Goal: Information Seeking & Learning: Learn about a topic

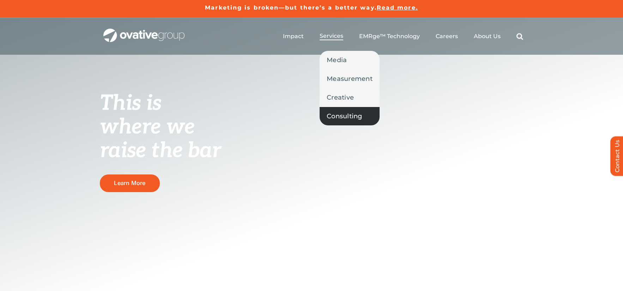
click at [342, 115] on span "Consulting" at bounding box center [344, 116] width 36 height 10
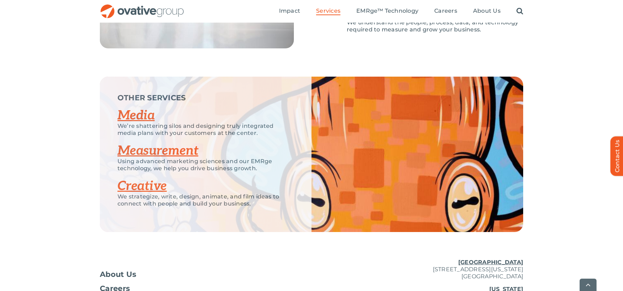
scroll to position [1150, 0]
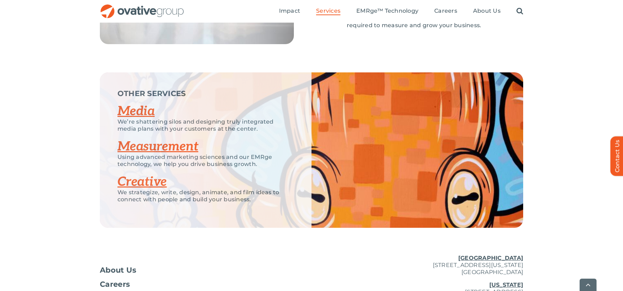
click at [134, 105] on link "Media" at bounding box center [135, 111] width 37 height 16
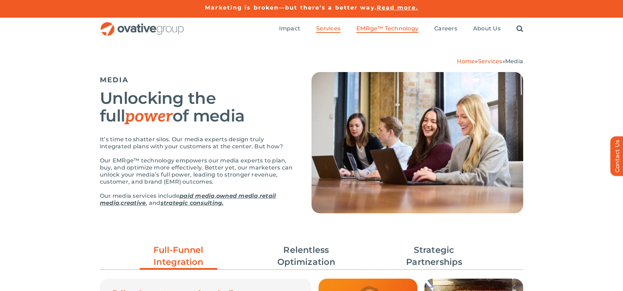
click at [401, 31] on span "EMRge™ Technology" at bounding box center [387, 28] width 62 height 7
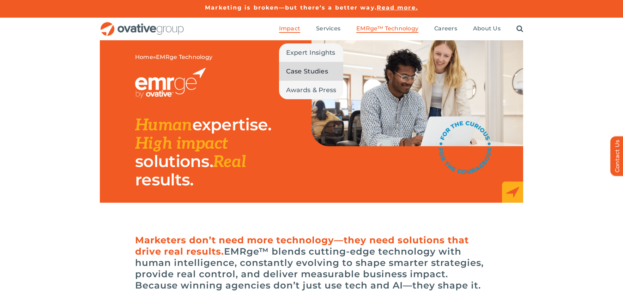
click at [294, 72] on span "Case Studies" at bounding box center [307, 71] width 42 height 10
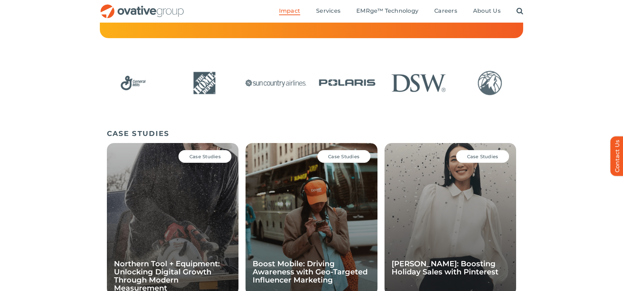
scroll to position [379, 0]
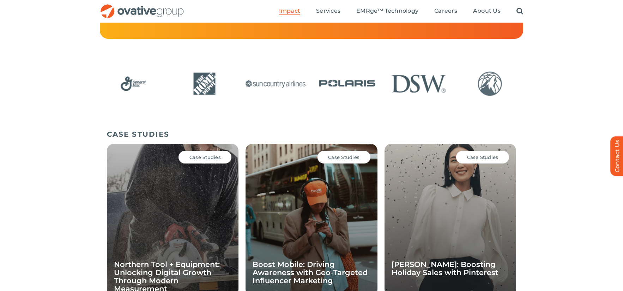
click at [207, 85] on img "8 / 24" at bounding box center [204, 84] width 67 height 28
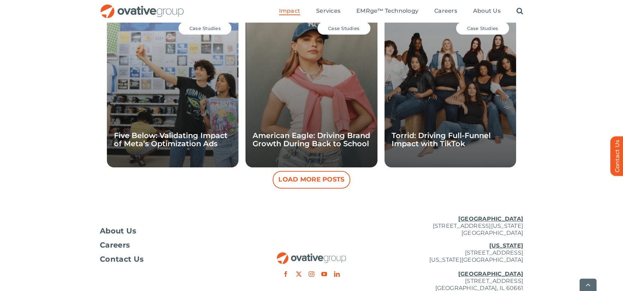
scroll to position [686, 0]
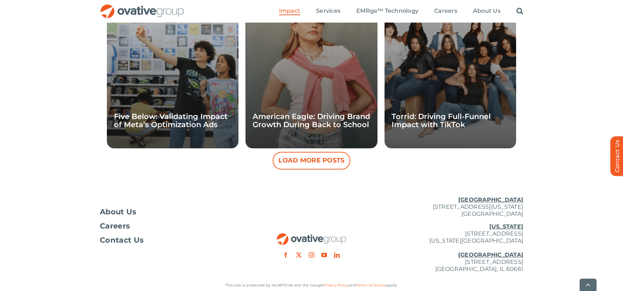
click at [298, 162] on button "Load More Posts" at bounding box center [312, 161] width 78 height 18
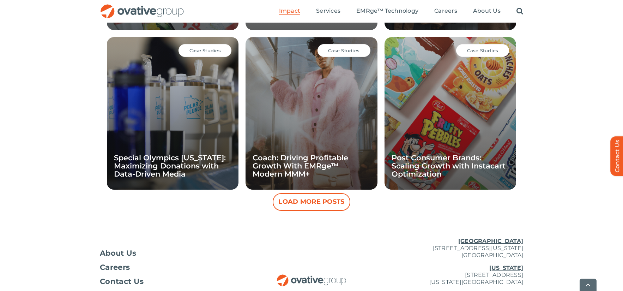
scroll to position [965, 0]
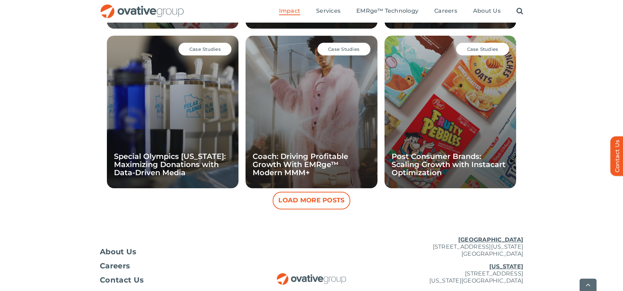
click at [305, 202] on button "Load More Posts" at bounding box center [312, 200] width 78 height 18
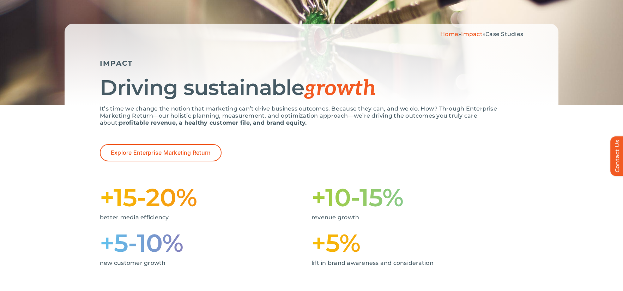
scroll to position [0, 0]
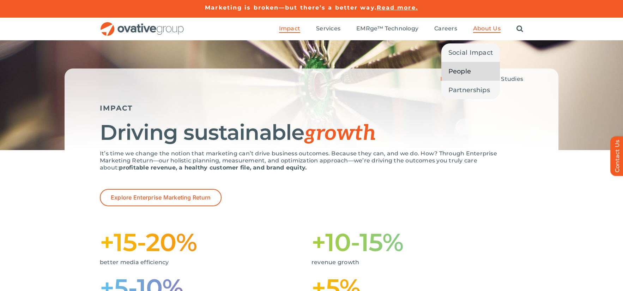
click at [463, 69] on span "People" at bounding box center [459, 71] width 23 height 10
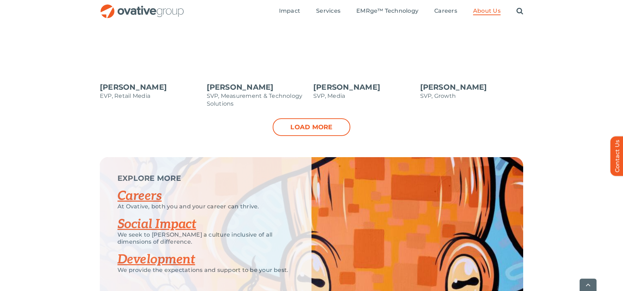
scroll to position [831, 0]
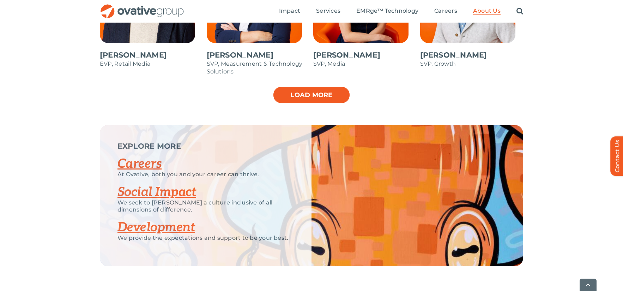
click at [310, 101] on link "Load more" at bounding box center [312, 95] width 78 height 18
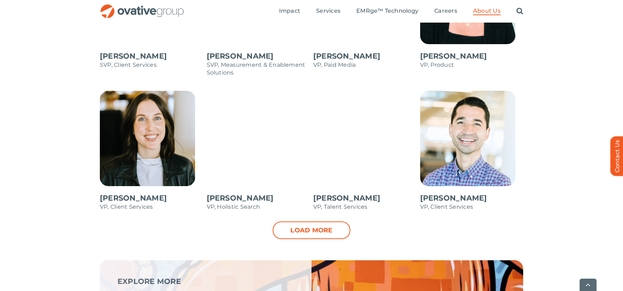
scroll to position [973, 0]
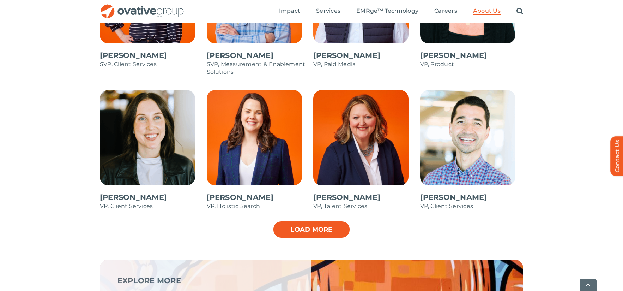
click at [304, 231] on link "Load more" at bounding box center [312, 229] width 78 height 18
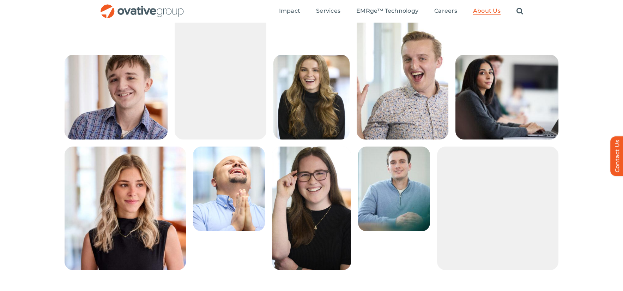
scroll to position [0, 0]
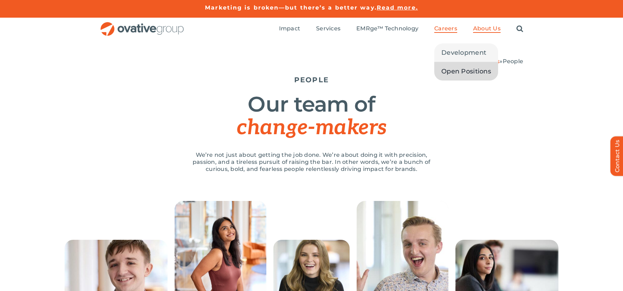
click at [459, 73] on span "Open Positions" at bounding box center [466, 71] width 50 height 10
click at [453, 50] on span "Development" at bounding box center [463, 53] width 45 height 10
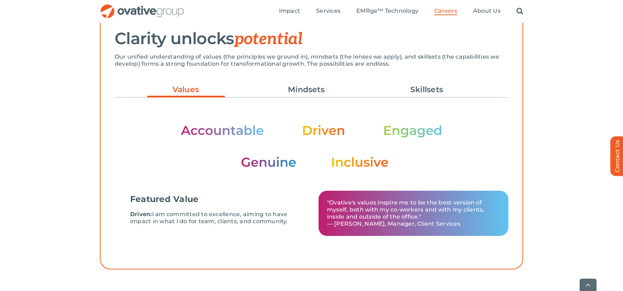
scroll to position [207, 0]
click at [305, 89] on link "Mindsets" at bounding box center [306, 89] width 78 height 12
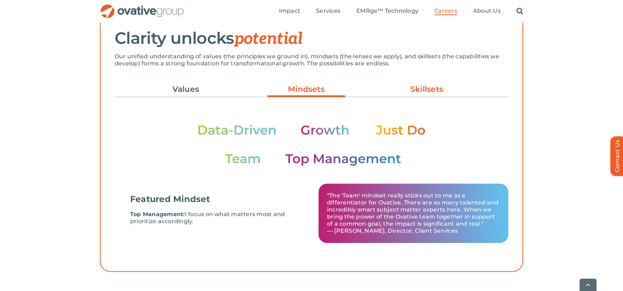
click at [424, 85] on link "Skillsets" at bounding box center [427, 89] width 78 height 12
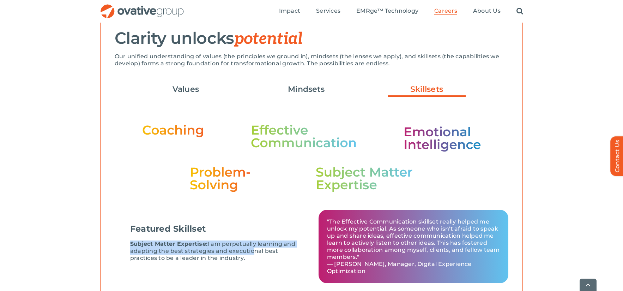
drag, startPoint x: 254, startPoint y: 249, endPoint x: 254, endPoint y: 231, distance: 18.3
click at [254, 231] on div "Featured Skillset Subject Matter Expertise: I am perpetually learning and adapt…" at bounding box center [213, 246] width 180 height 56
drag, startPoint x: 254, startPoint y: 231, endPoint x: 253, endPoint y: 256, distance: 25.4
click at [253, 256] on div "Featured Skillset Subject Matter Expertise: I am perpetually learning and adapt…" at bounding box center [213, 246] width 180 height 56
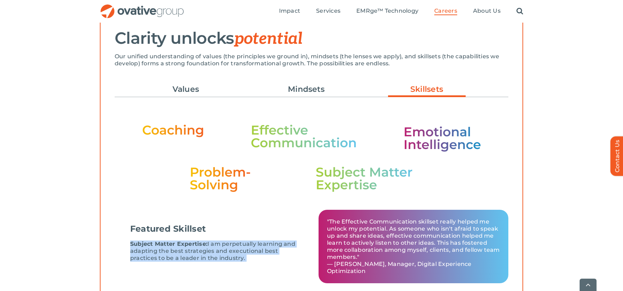
click at [253, 256] on p "Subject Matter Expertise: I am perpetually learning and adapting the best strat…" at bounding box center [216, 250] width 173 height 21
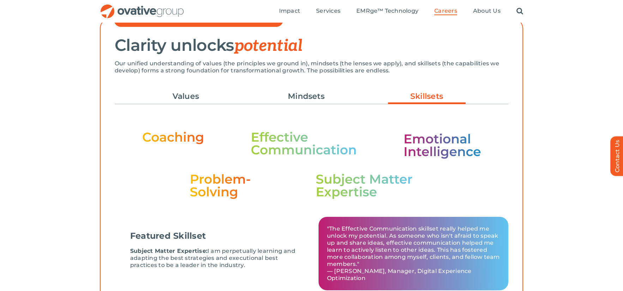
scroll to position [199, 0]
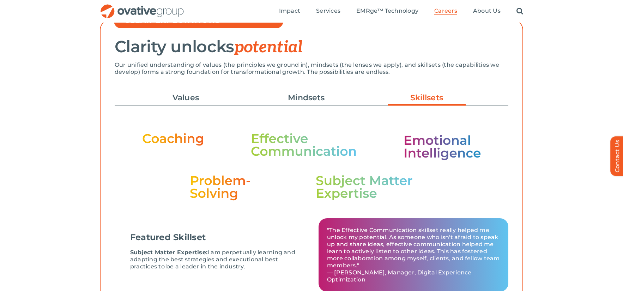
click at [433, 143] on img at bounding box center [311, 166] width 339 height 68
click at [355, 189] on img at bounding box center [311, 166] width 339 height 68
click at [494, 12] on span "About Us" at bounding box center [487, 10] width 28 height 7
